Goal: Task Accomplishment & Management: Use online tool/utility

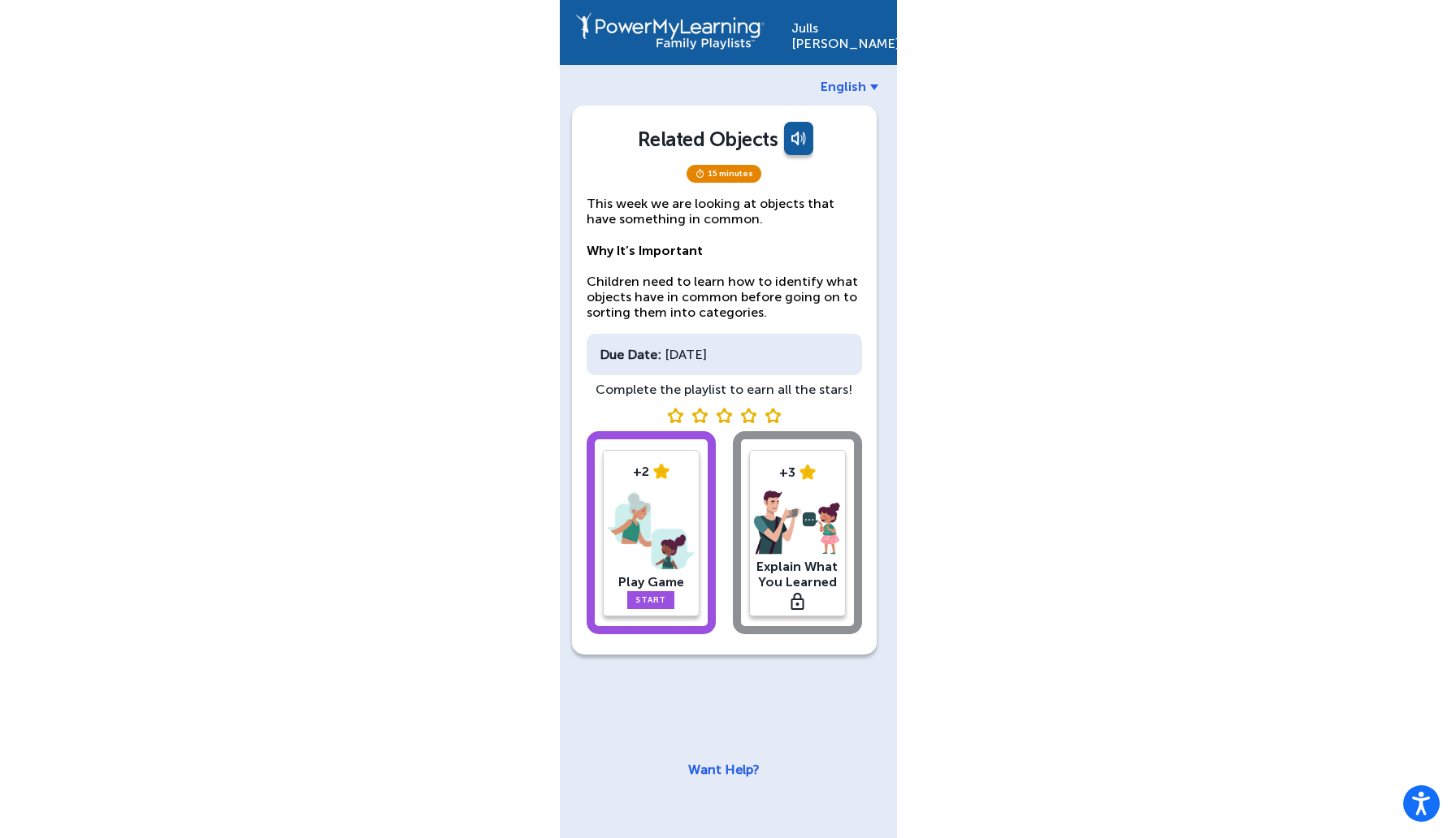
click at [637, 531] on img at bounding box center [651, 531] width 87 height 85
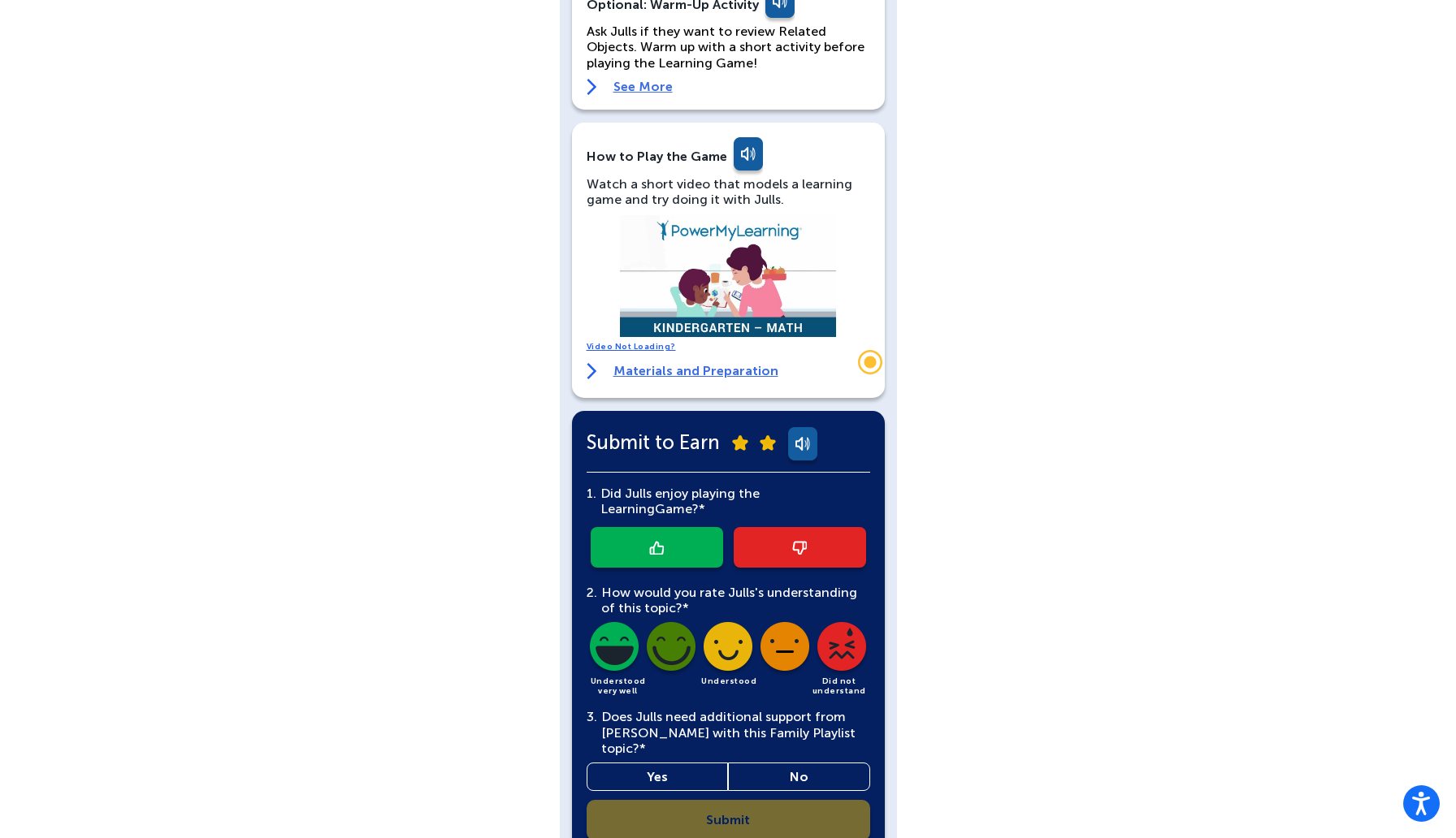
scroll to position [230, 0]
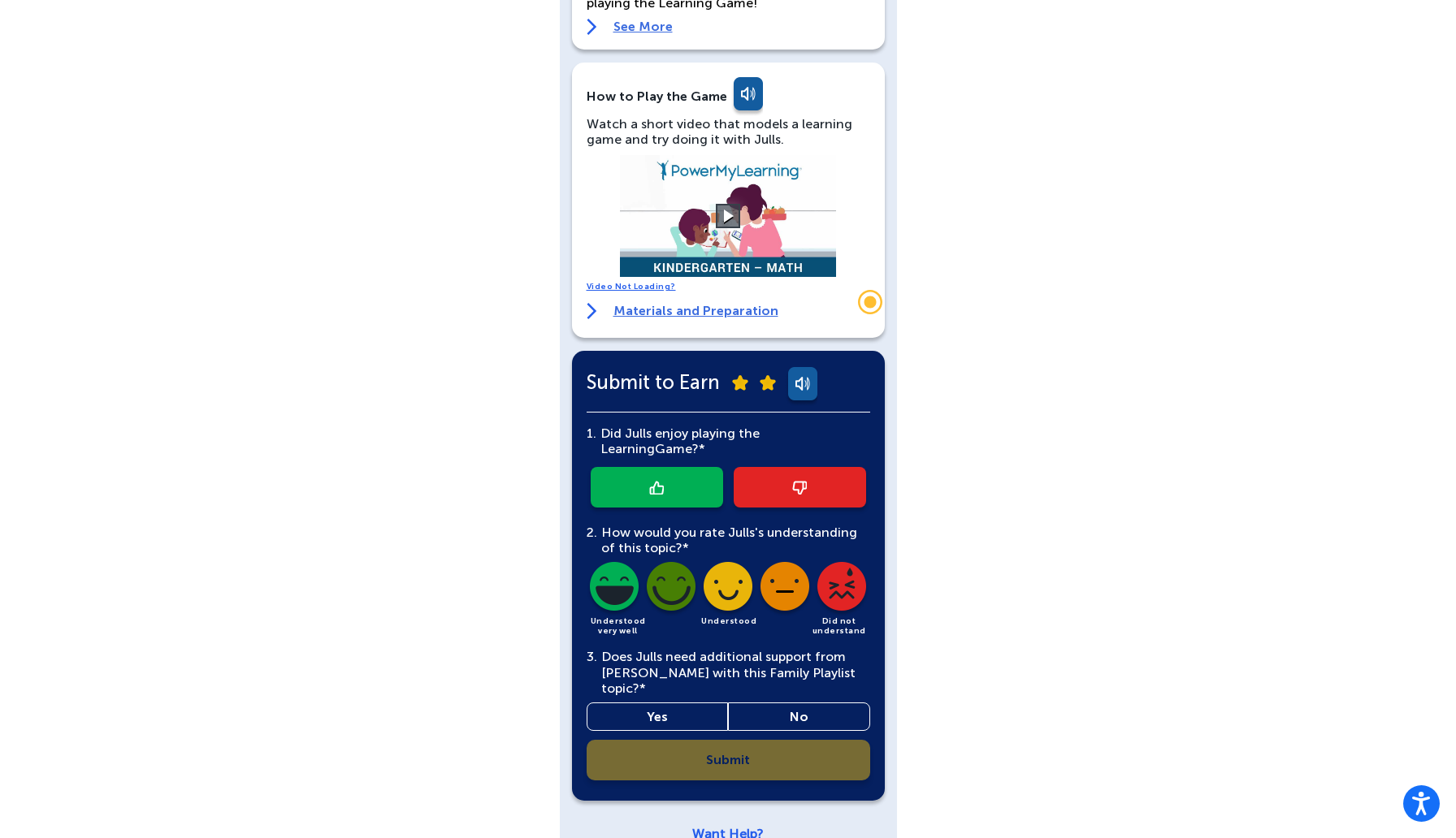
click at [669, 467] on link at bounding box center [657, 487] width 133 height 41
click at [675, 568] on img at bounding box center [671, 589] width 55 height 55
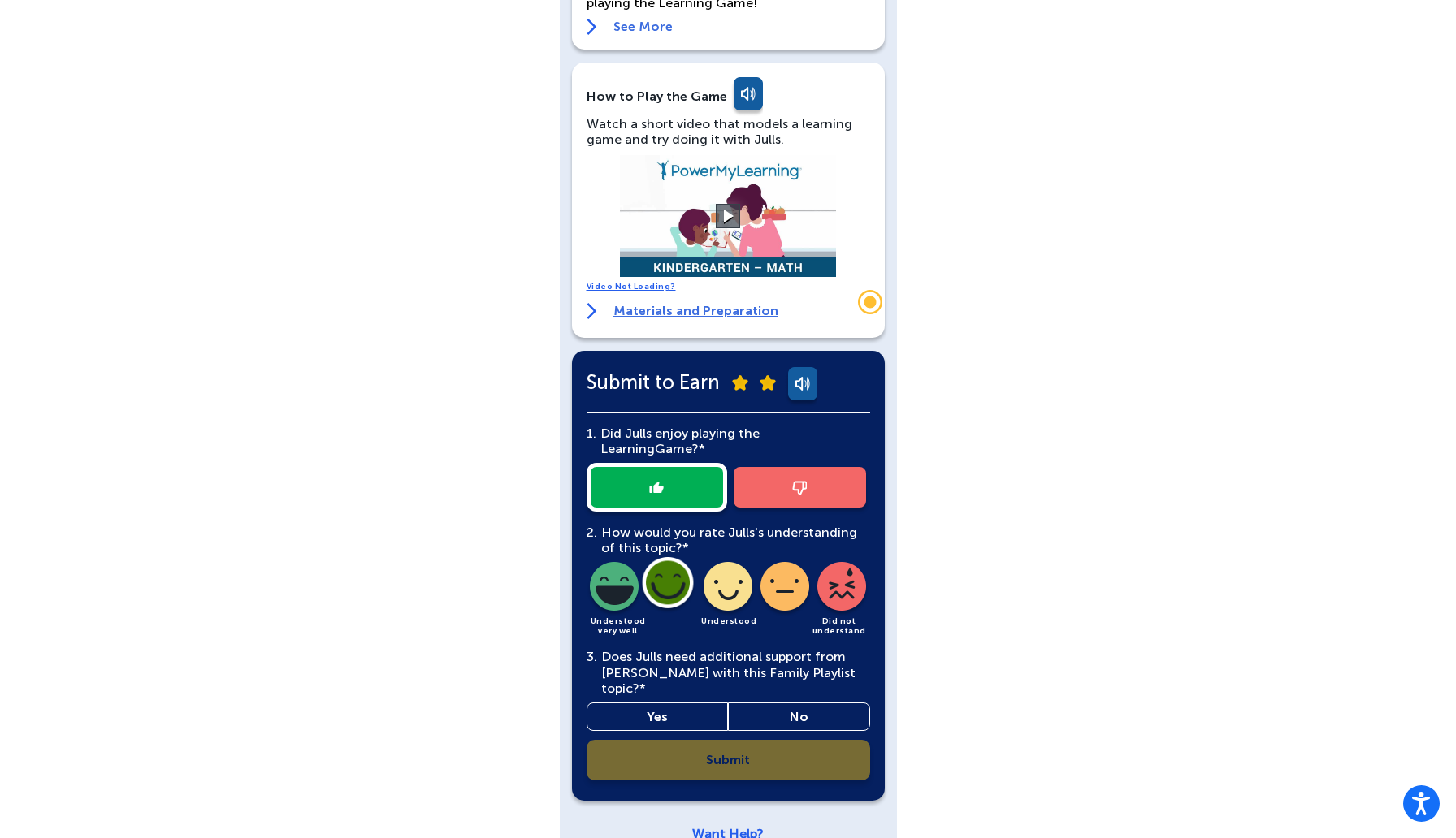
click at [789, 703] on link "No" at bounding box center [798, 716] width 142 height 28
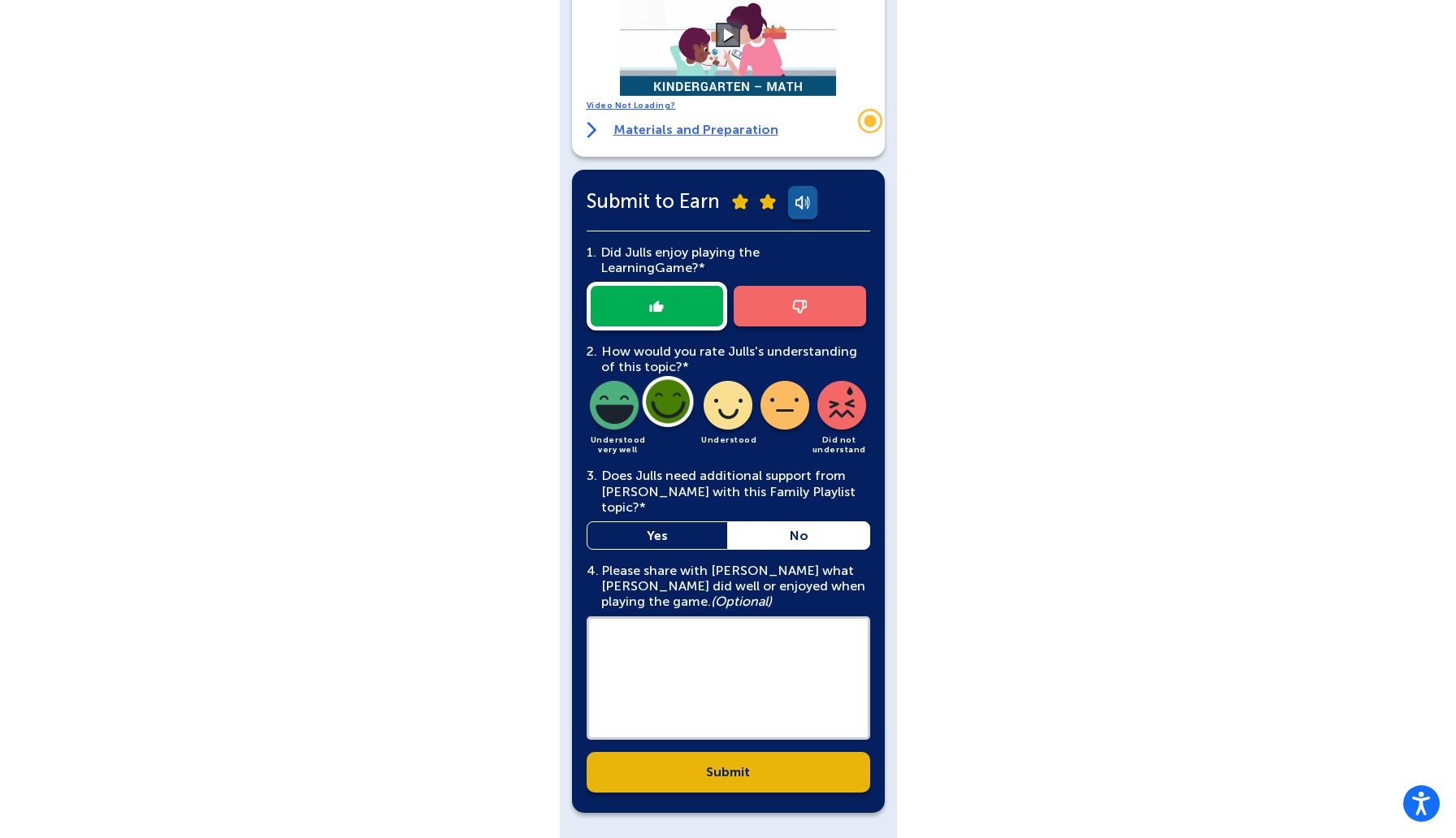
scroll to position [423, 0]
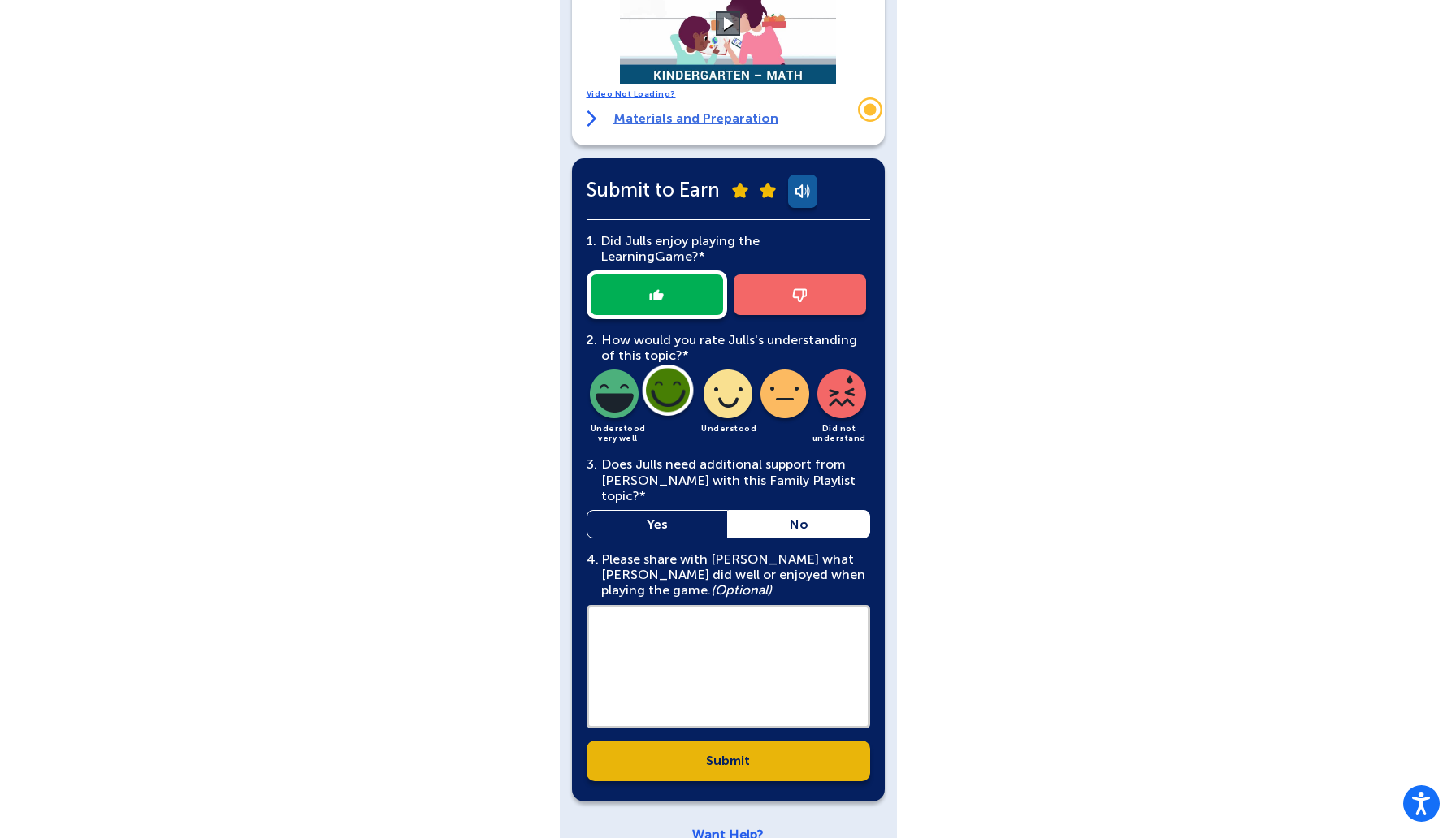
click at [726, 741] on link "Submit" at bounding box center [728, 761] width 284 height 41
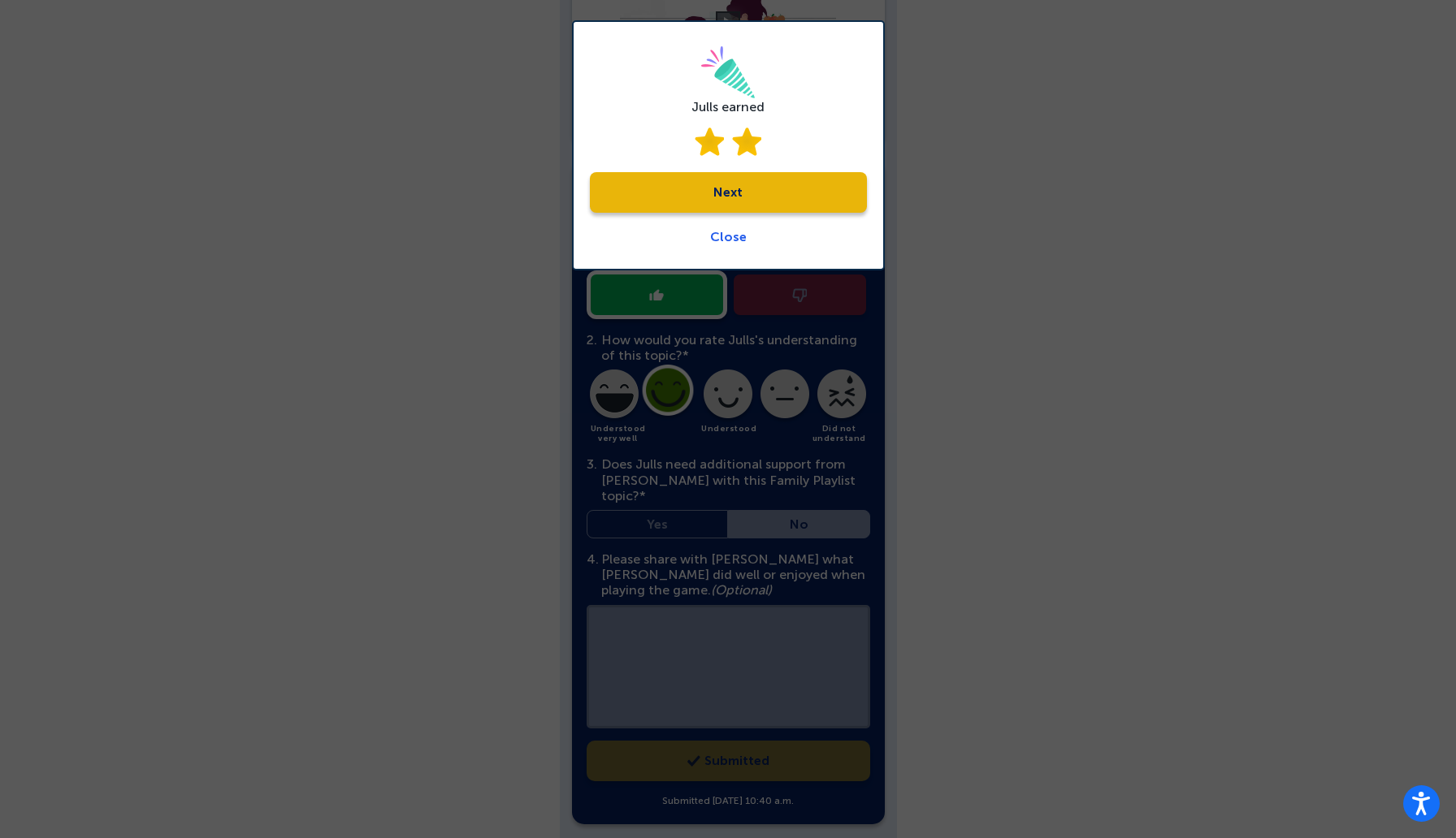
click at [718, 200] on link "Next" at bounding box center [728, 192] width 277 height 41
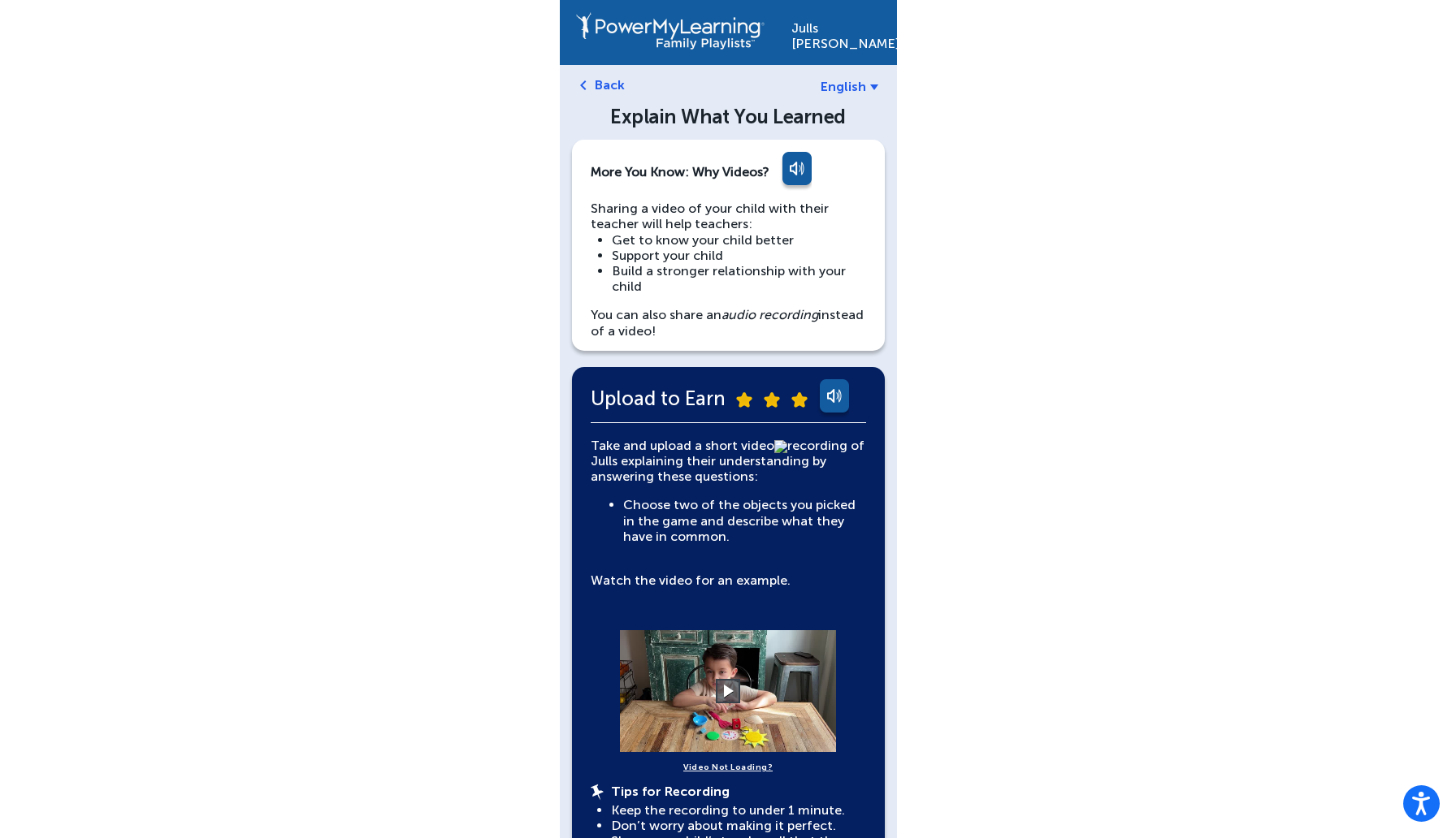
click at [595, 84] on link "Back" at bounding box center [609, 85] width 30 height 15
